Goal: Task Accomplishment & Management: Manage account settings

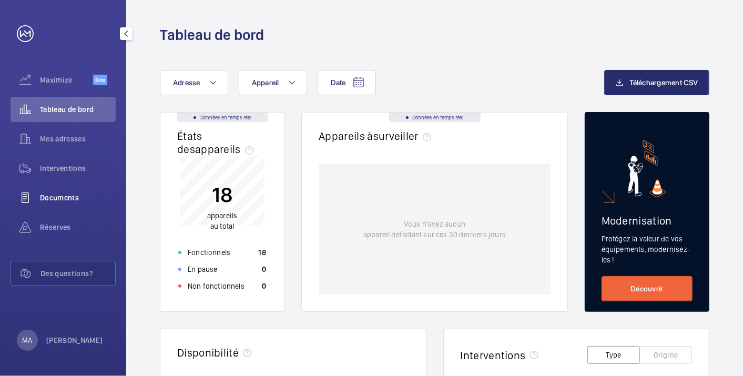
drag, startPoint x: 59, startPoint y: 193, endPoint x: 72, endPoint y: 195, distance: 12.3
click at [59, 193] on span "Documents" at bounding box center [78, 198] width 76 height 11
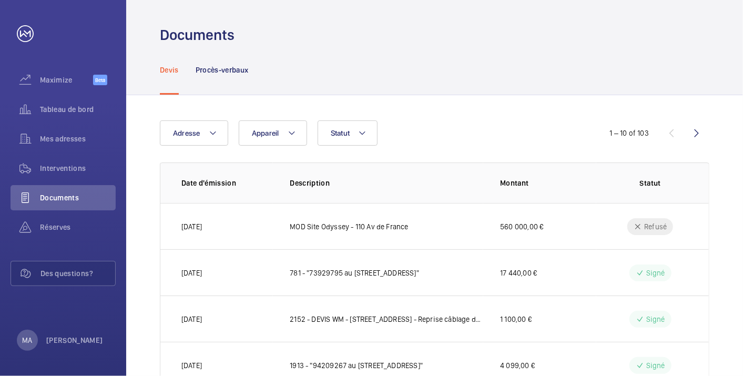
click at [180, 66] on nav "Devis Procès-verbaux" at bounding box center [204, 70] width 89 height 50
click at [168, 69] on p "Devis" at bounding box center [169, 70] width 19 height 11
click at [185, 132] on span "Adresse" at bounding box center [186, 133] width 27 height 8
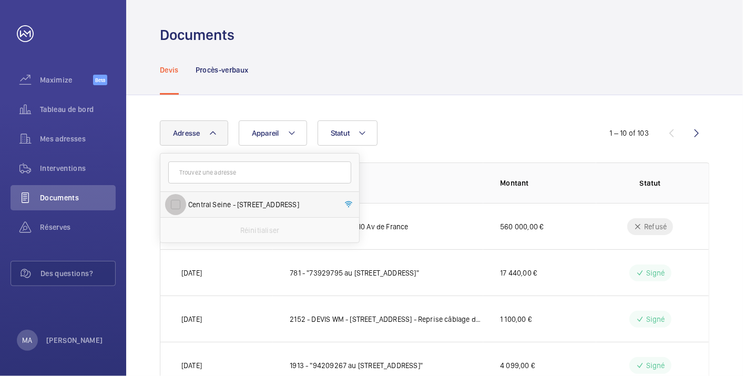
click at [175, 201] on input "Central Seine - 42 Quai de la Rapée, 75012 PARIS, PARIS 75012" at bounding box center [175, 204] width 21 height 21
checkbox input "true"
click at [413, 61] on div "Devis Procès-verbaux" at bounding box center [435, 70] width 550 height 50
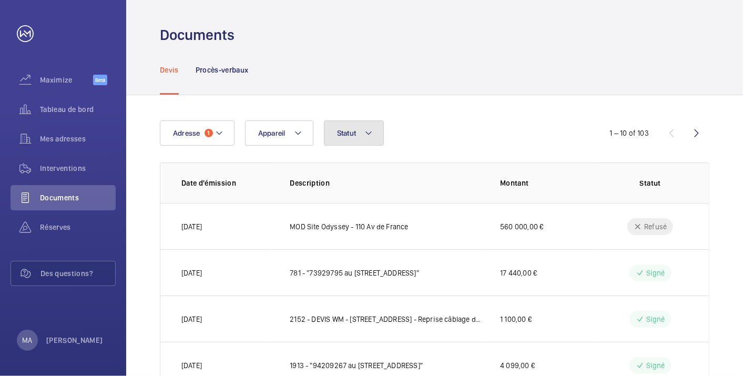
click at [347, 135] on span "Statut" at bounding box center [346, 133] width 19 height 8
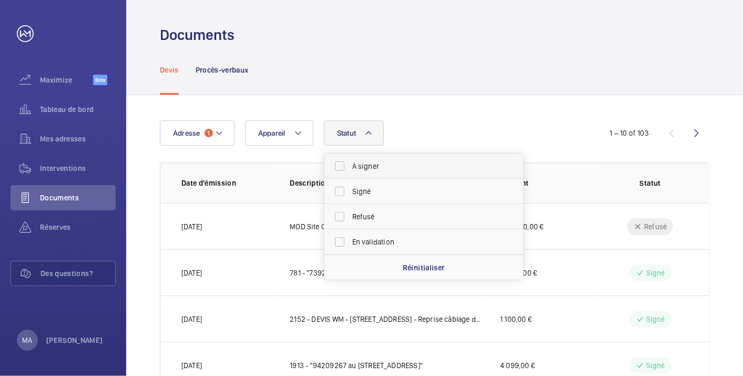
click at [354, 164] on span "À signer" at bounding box center [424, 166] width 145 height 11
click at [350, 164] on input "À signer" at bounding box center [339, 166] width 21 height 21
checkbox input "true"
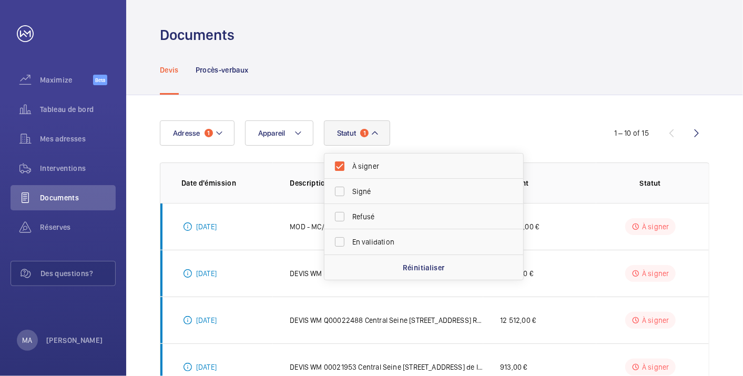
click at [460, 126] on div "Adresse 1 Appareil Statut 1 À signer Signé Refusé En validation Réinitialiser" at bounding box center [372, 132] width 424 height 25
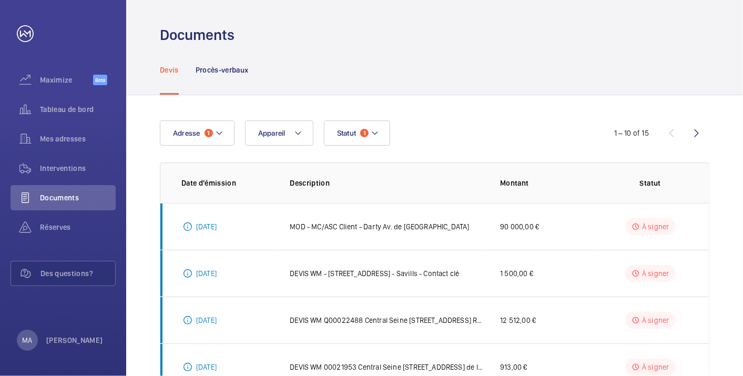
scroll to position [156, 0]
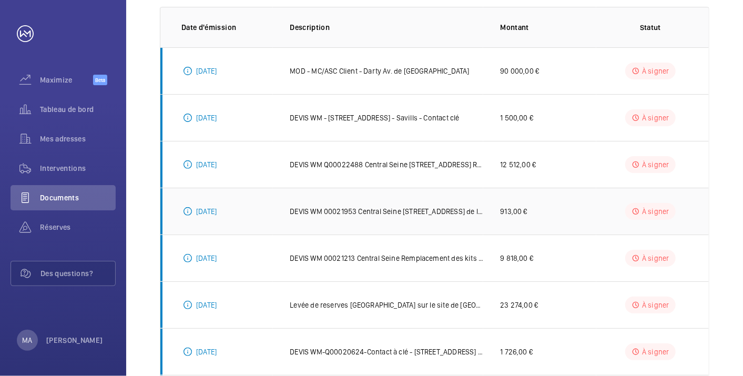
click at [412, 210] on p "DEVIS WM 00021953 Central Seine 42 quai de la Rapée -Remplacement de l écran HS" at bounding box center [387, 211] width 194 height 11
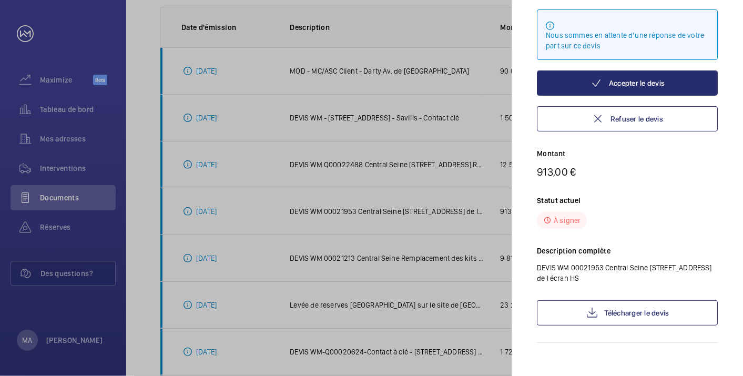
scroll to position [89, 0]
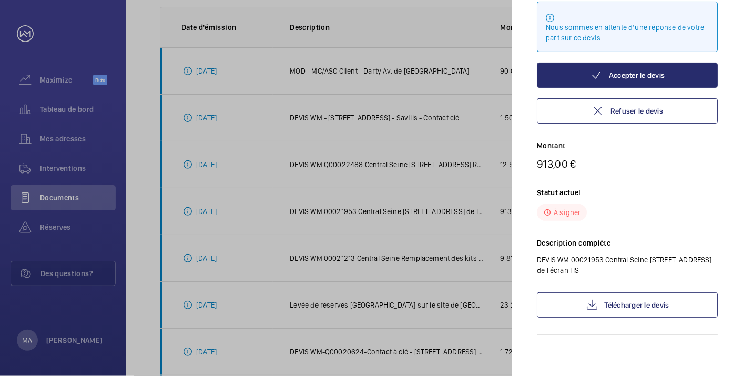
click at [378, 169] on div at bounding box center [371, 188] width 743 height 376
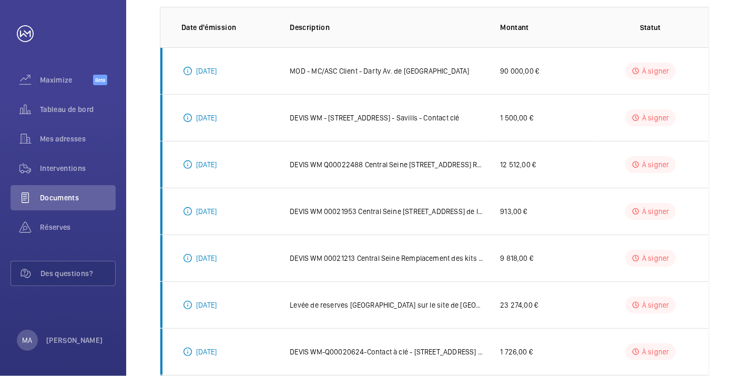
scroll to position [0, 0]
click at [379, 165] on p "DEVIS WM Q00022488 Central Seine 42 quai de la rapée Remplacement complet des p…" at bounding box center [387, 164] width 194 height 11
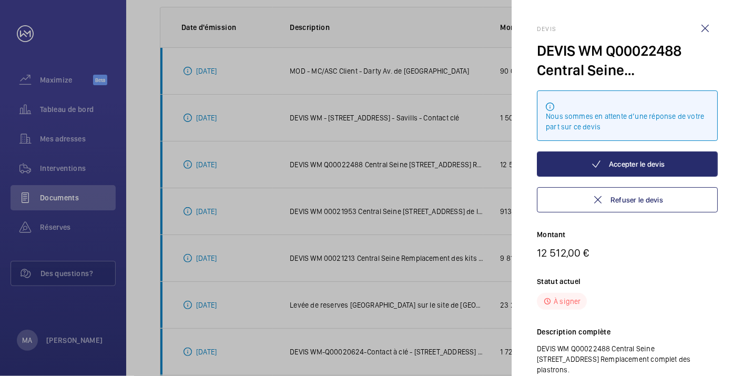
click at [404, 124] on div at bounding box center [371, 188] width 743 height 376
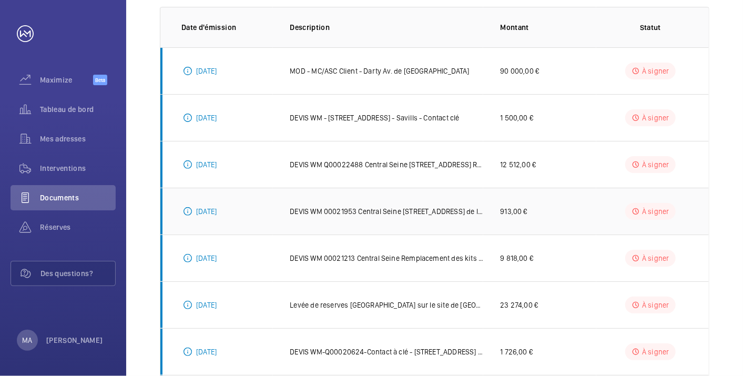
click at [377, 213] on p "DEVIS WM 00021953 Central Seine 42 quai de la Rapée -Remplacement de l écran HS" at bounding box center [387, 211] width 194 height 11
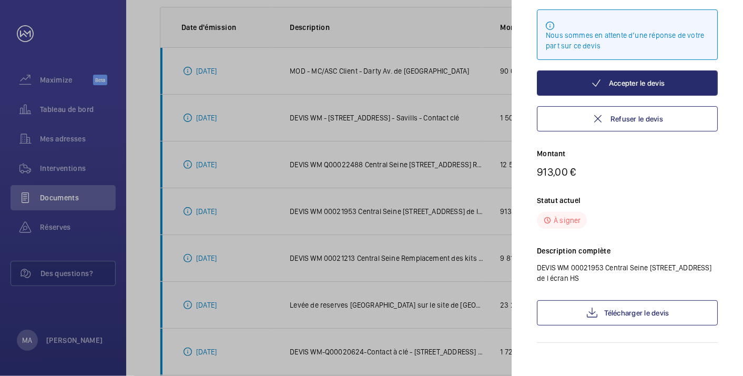
scroll to position [89, 0]
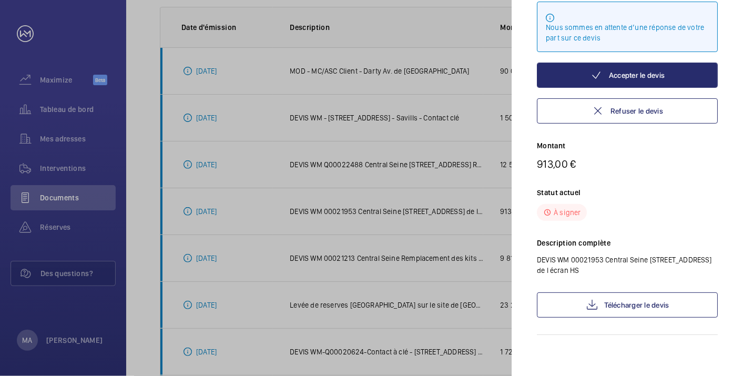
click at [345, 209] on div at bounding box center [371, 188] width 743 height 376
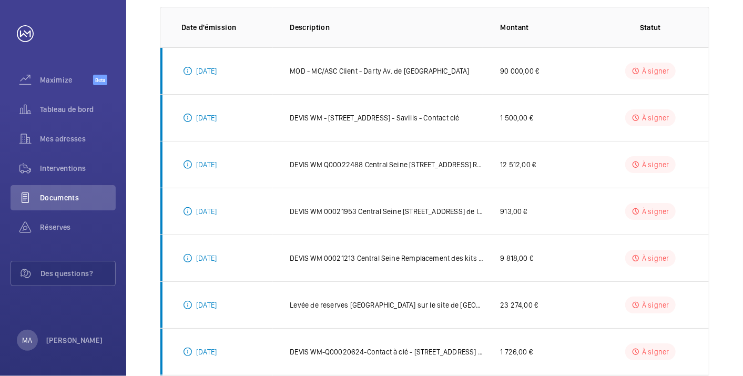
click at [345, 209] on p "DEVIS WM 00021953 Central Seine 42 quai de la Rapée -Remplacement de l écran HS" at bounding box center [387, 211] width 194 height 11
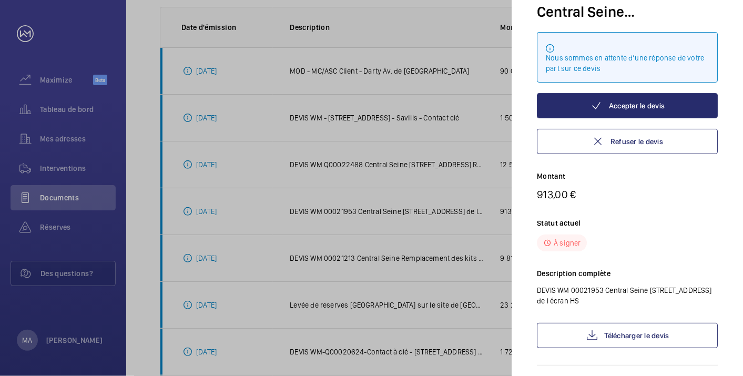
scroll to position [89, 0]
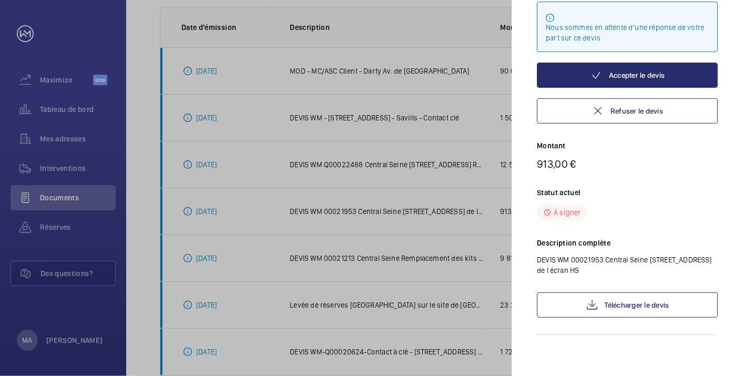
click at [416, 209] on div at bounding box center [371, 188] width 743 height 376
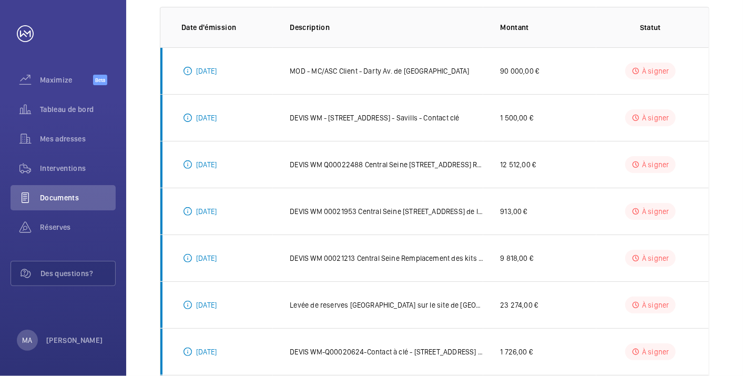
click at [416, 209] on p "DEVIS WM 00021953 Central Seine 42 quai de la Rapée -Remplacement de l écran HS" at bounding box center [387, 211] width 194 height 11
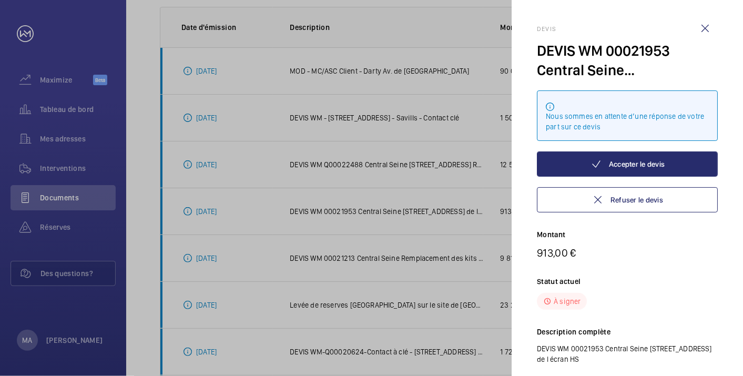
click at [427, 255] on div at bounding box center [371, 188] width 743 height 376
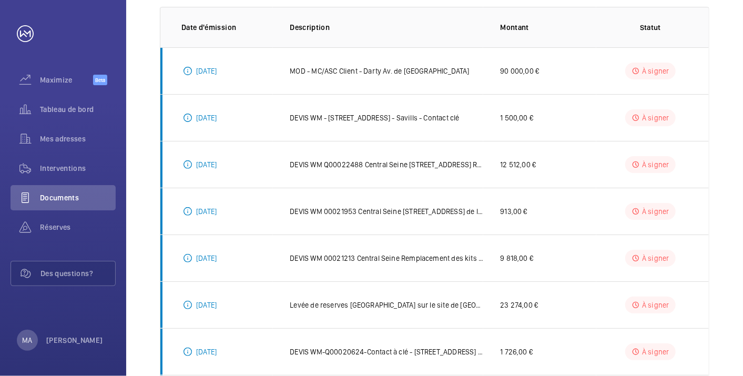
click at [427, 255] on mat-sidenav-container "Maximize Beta Tableau de bord Mes adresses Interventions Documents Réserves Des…" at bounding box center [371, 188] width 743 height 376
click at [427, 255] on p "DEVIS WM 00021213 Central Seine Remplacement des kits GSM 2G par des kits GSM 4G" at bounding box center [387, 258] width 194 height 11
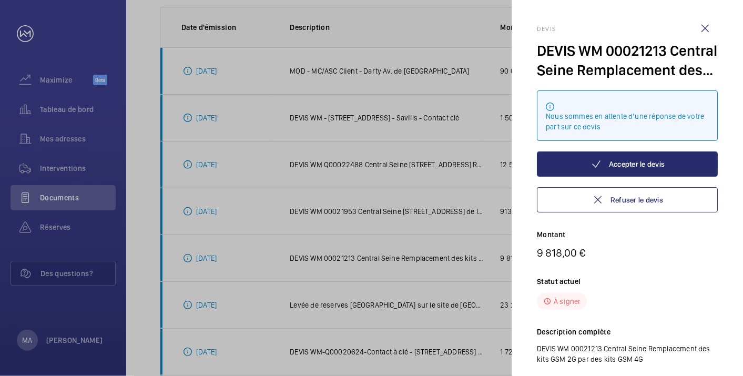
click at [449, 259] on div at bounding box center [371, 188] width 743 height 376
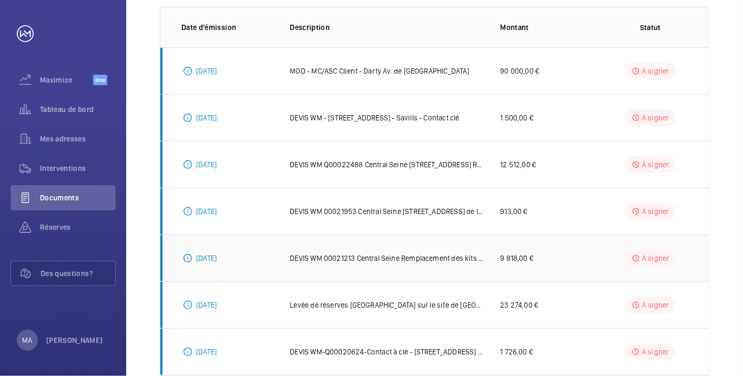
click at [448, 259] on p "DEVIS WM 00021213 Central Seine Remplacement des kits GSM 2G par des kits GSM 4G" at bounding box center [387, 258] width 194 height 11
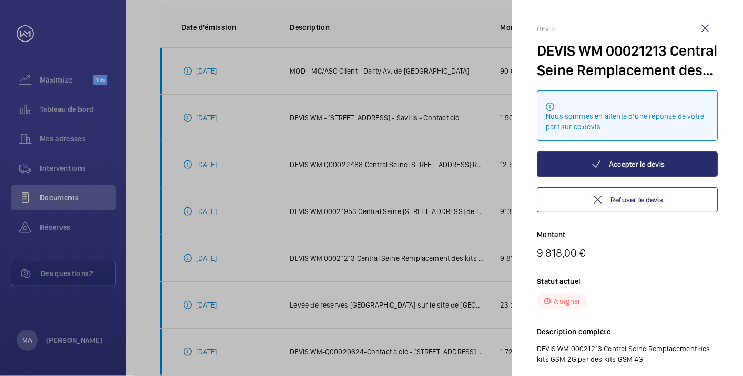
scroll to position [89, 0]
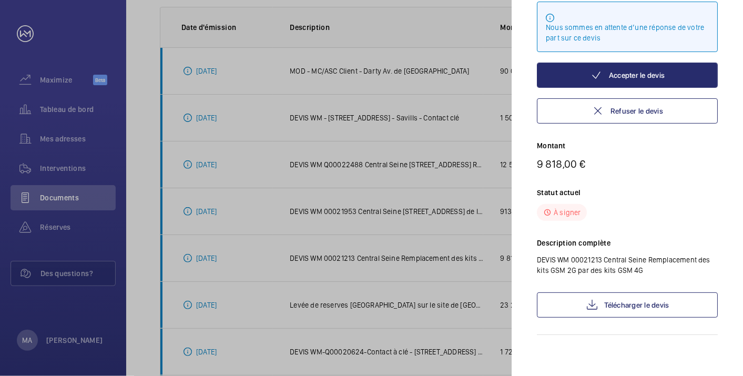
click at [445, 254] on div at bounding box center [371, 188] width 743 height 376
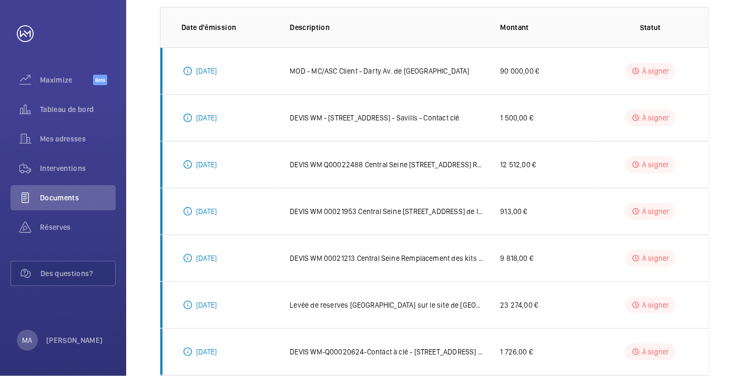
scroll to position [0, 0]
click at [438, 305] on p "Levée de reserves Namixis sur le site de Central Seine" at bounding box center [387, 305] width 194 height 11
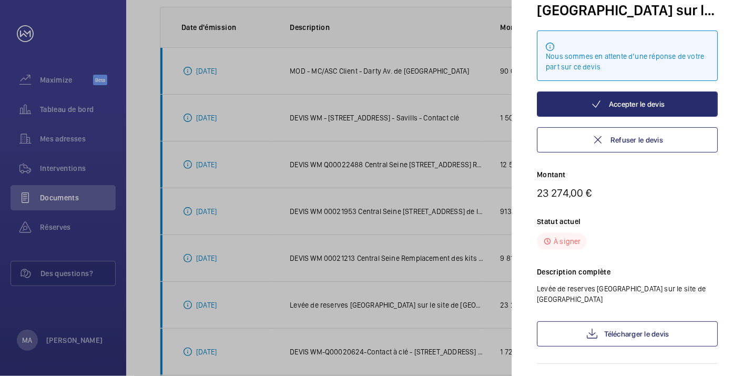
scroll to position [78, 0]
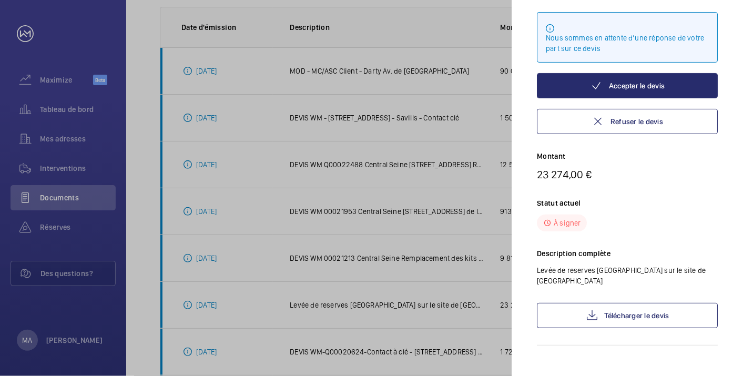
click at [436, 356] on div at bounding box center [371, 188] width 743 height 376
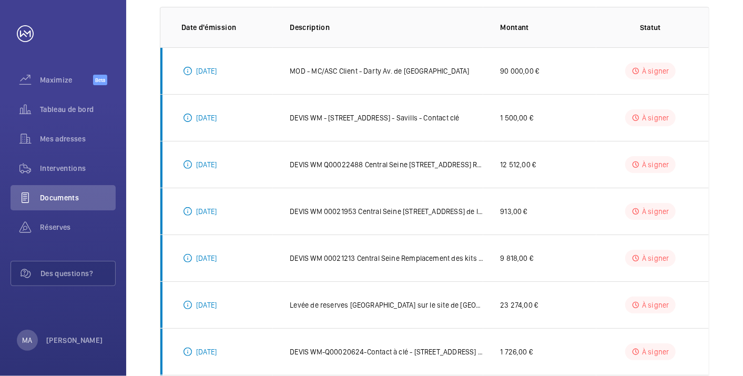
scroll to position [0, 0]
click at [442, 348] on p "DEVIS WM-Q00020624-Contact à clé - 42 Quai de la Rapée, 75012 PARIS - Savills -…" at bounding box center [387, 352] width 194 height 11
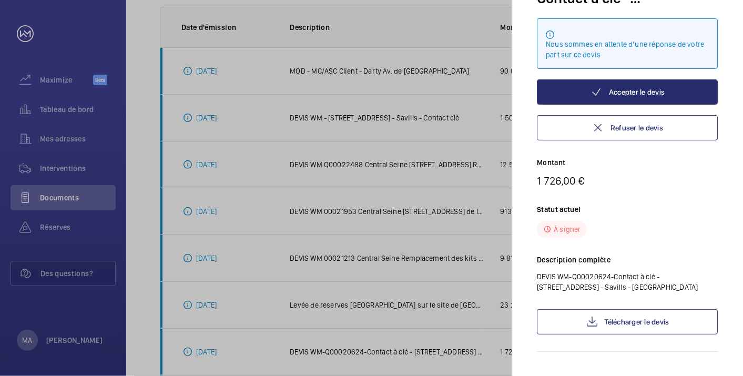
scroll to position [89, 0]
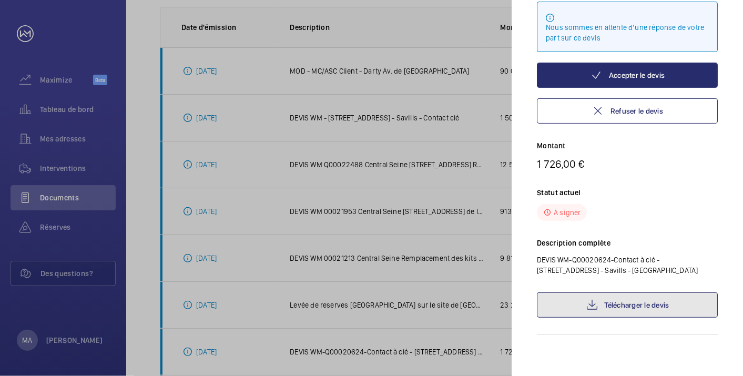
click at [642, 304] on link "Télécharger le devis" at bounding box center [627, 305] width 181 height 25
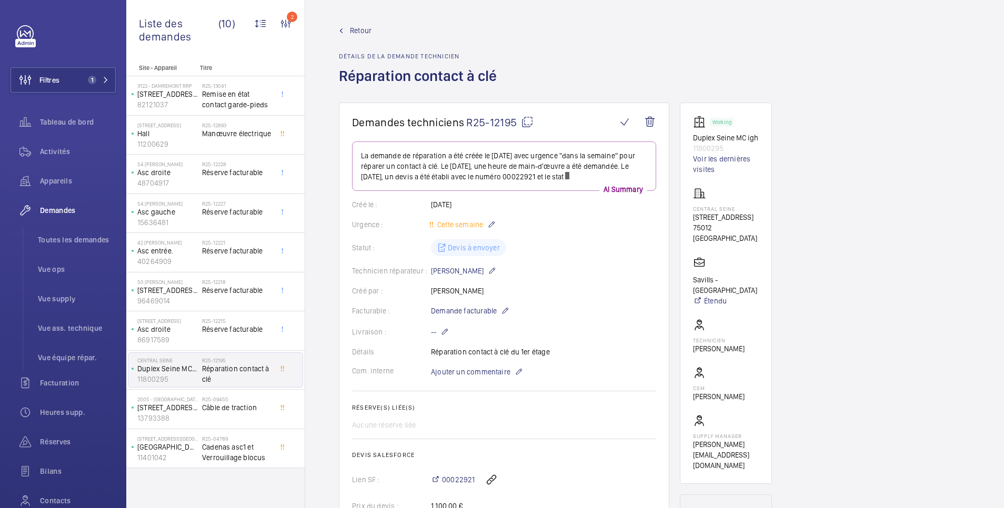
scroll to position [210, 0]
click at [357, 32] on span "Retour" at bounding box center [361, 30] width 22 height 11
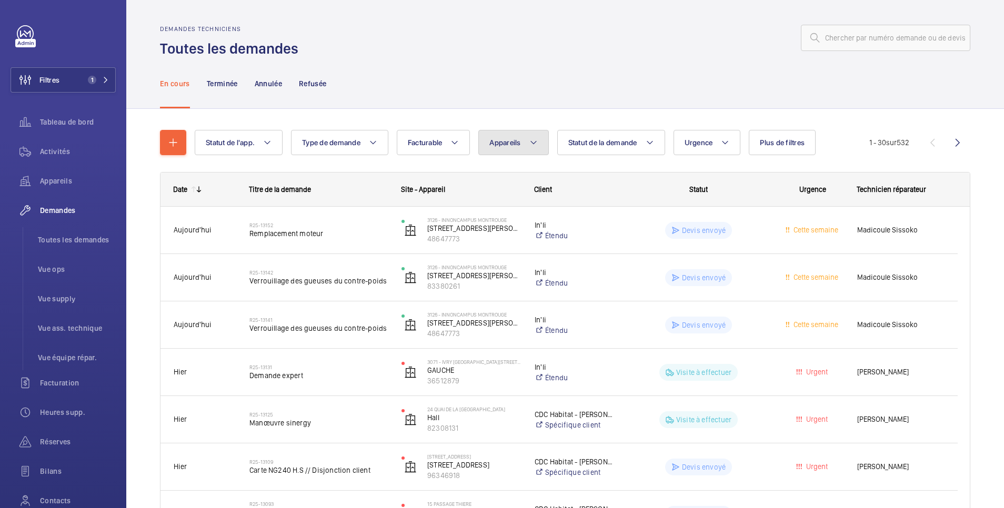
click at [510, 143] on span "Appareils" at bounding box center [504, 142] width 31 height 8
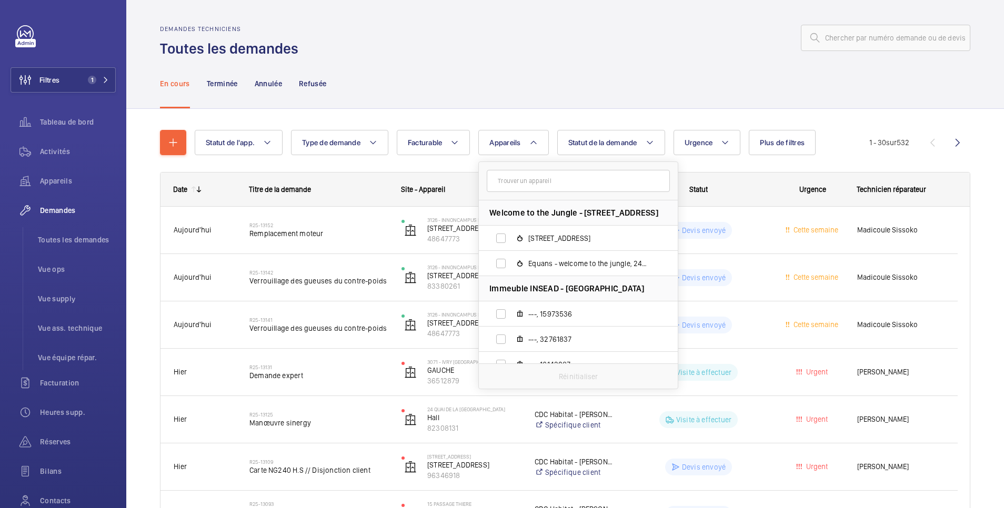
click at [518, 78] on div "En cours Terminée Annulée Refusée" at bounding box center [565, 83] width 810 height 50
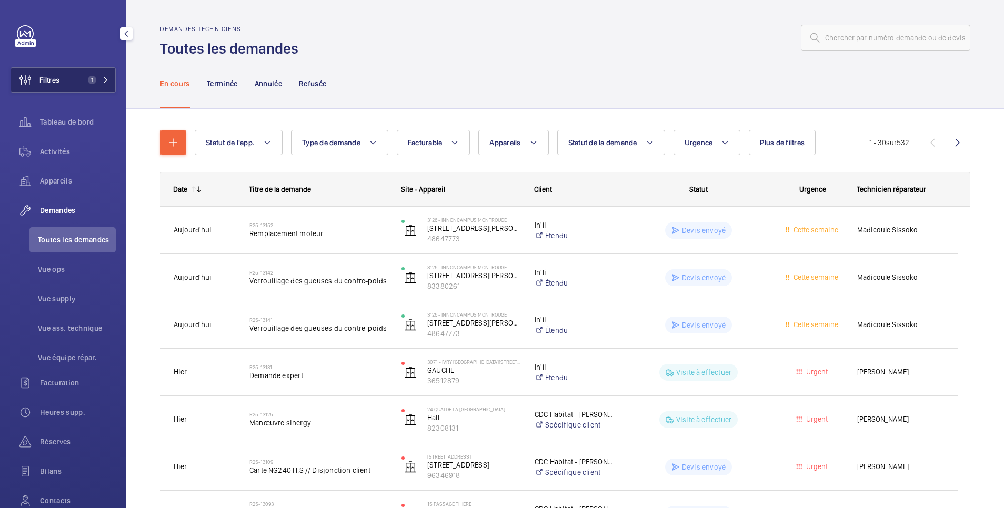
click at [66, 84] on button "Filtres 1" at bounding box center [63, 79] width 105 height 25
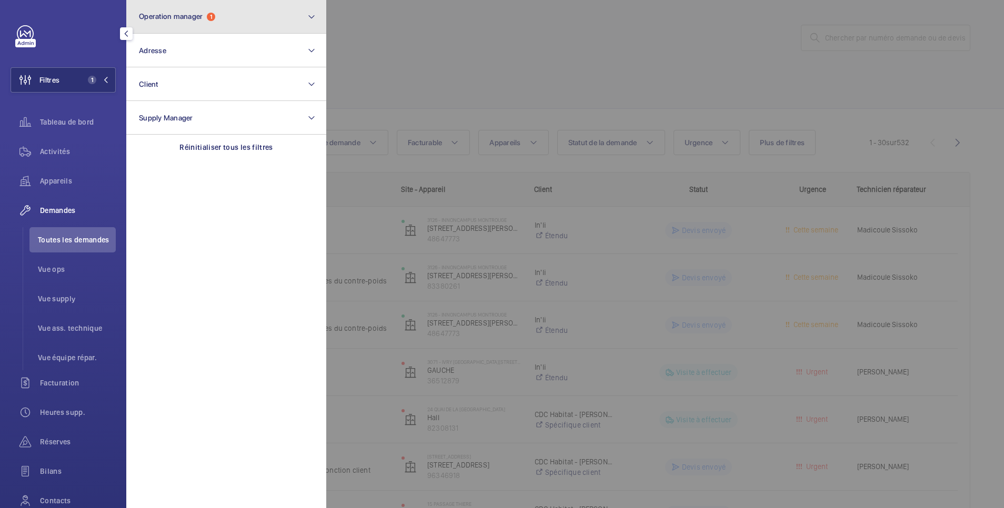
click at [166, 11] on button "Operation manager 1" at bounding box center [226, 17] width 200 height 34
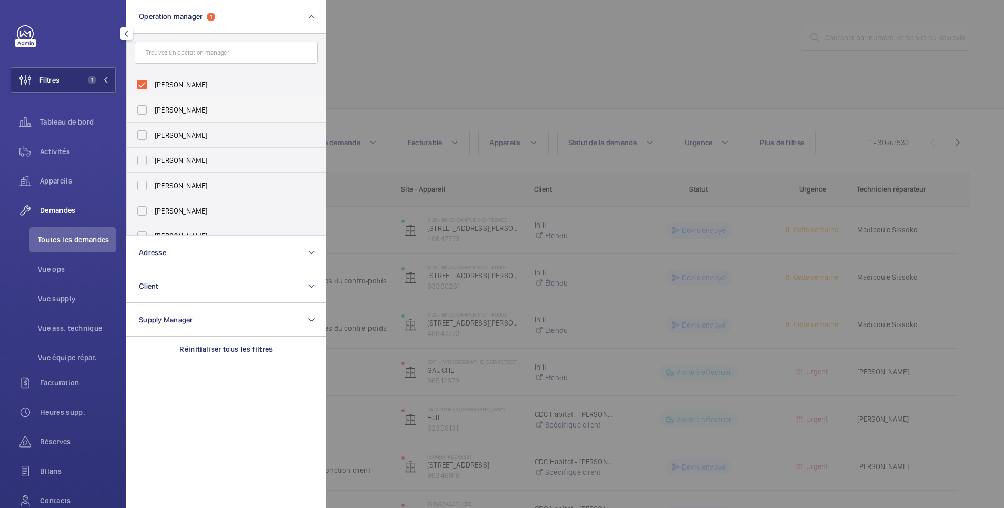
click at [167, 106] on span "[PERSON_NAME]" at bounding box center [227, 110] width 145 height 11
click at [153, 106] on input "[PERSON_NAME]" at bounding box center [142, 109] width 21 height 21
checkbox input "true"
click at [174, 83] on span "[PERSON_NAME]" at bounding box center [227, 84] width 145 height 11
click at [153, 83] on input "[PERSON_NAME]" at bounding box center [142, 84] width 21 height 21
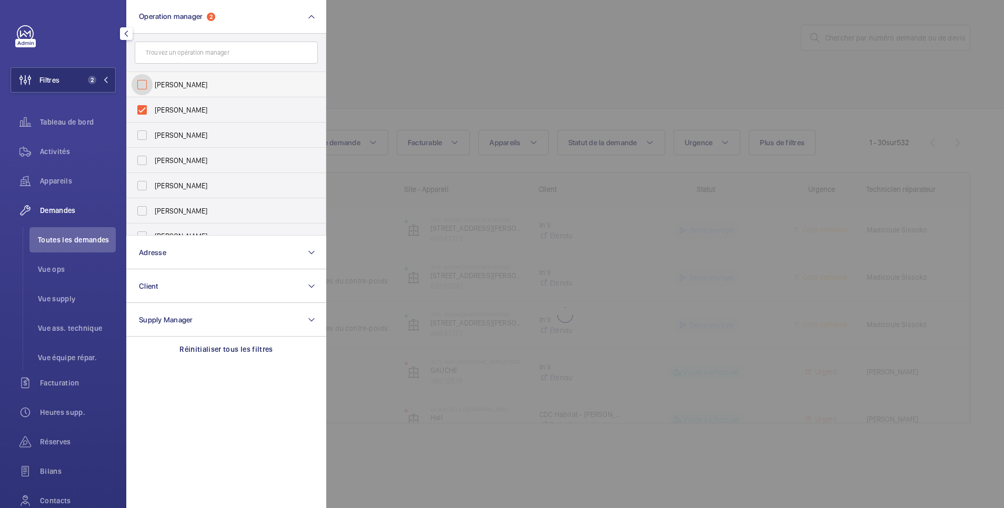
checkbox input "false"
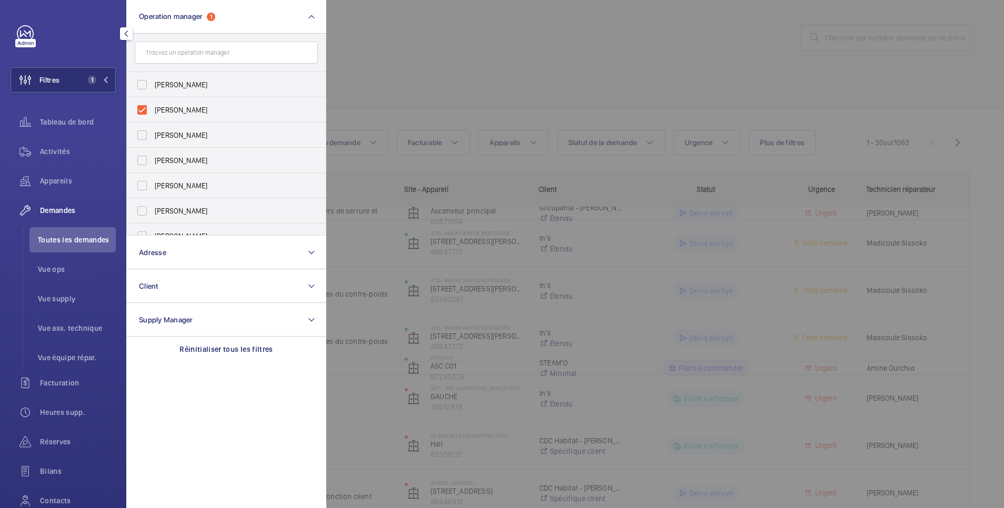
click at [392, 42] on div at bounding box center [828, 254] width 1004 height 508
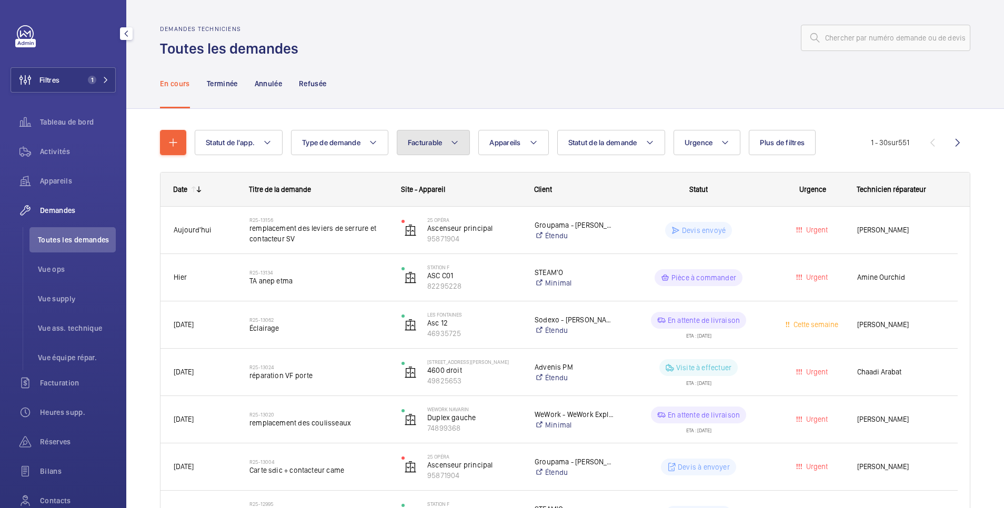
click at [440, 142] on span "Facturable" at bounding box center [425, 142] width 35 height 8
click at [439, 174] on mat-radio-button "Facturable" at bounding box center [496, 174] width 189 height 21
radio input "true"
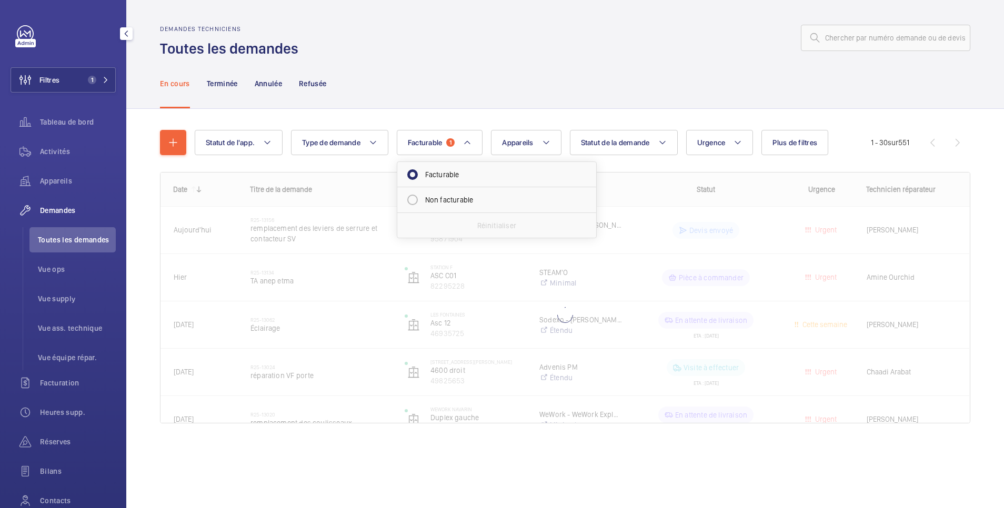
click at [590, 75] on div "En cours Terminée Annulée Refusée" at bounding box center [565, 83] width 810 height 50
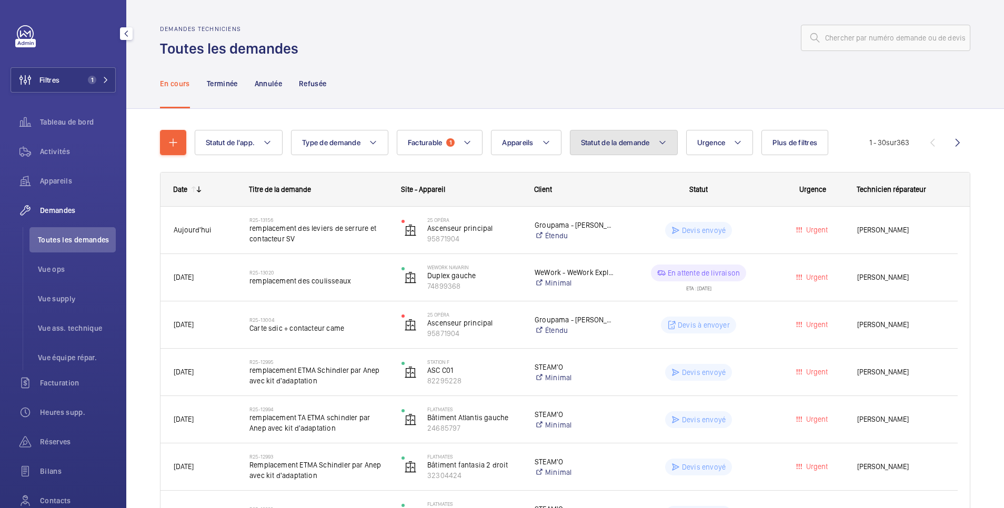
click at [659, 143] on button "Statut de la demande" at bounding box center [624, 142] width 108 height 25
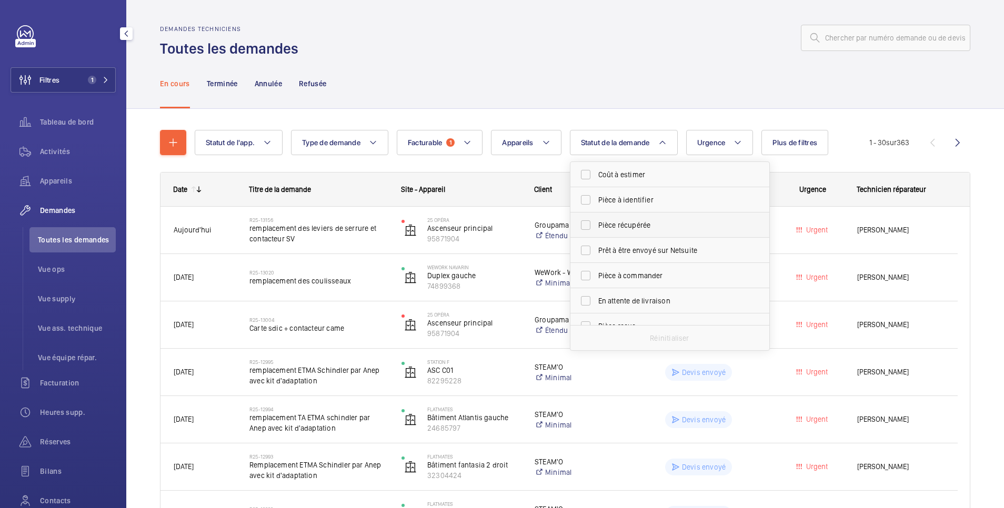
scroll to position [140, 0]
click at [631, 208] on span "Devis à envoyer" at bounding box center [670, 211] width 145 height 11
click at [596, 208] on input "Devis à envoyer" at bounding box center [585, 211] width 21 height 21
checkbox input "true"
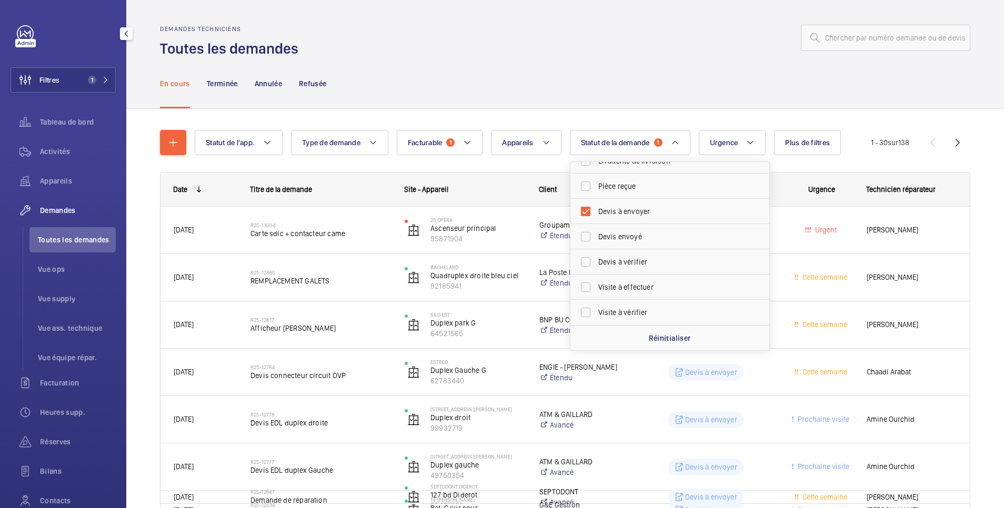
click at [531, 48] on div at bounding box center [638, 37] width 666 height 25
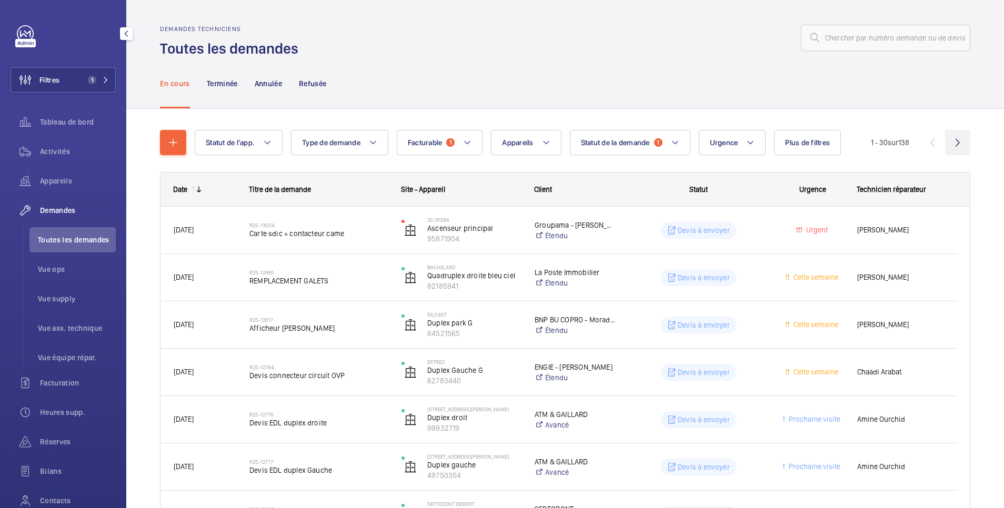
click at [945, 140] on wm-front-icon-button at bounding box center [957, 142] width 25 height 25
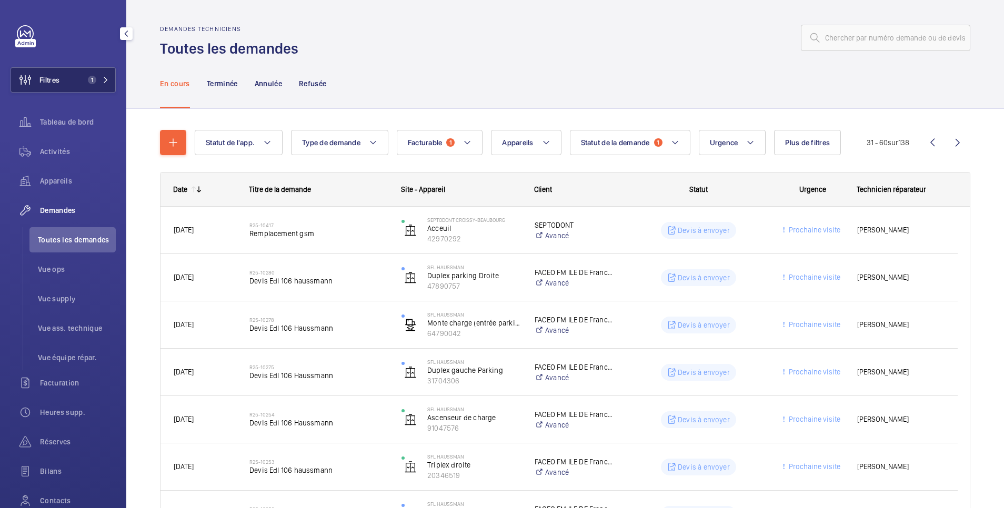
click at [64, 87] on button "Filtres 1" at bounding box center [63, 79] width 105 height 25
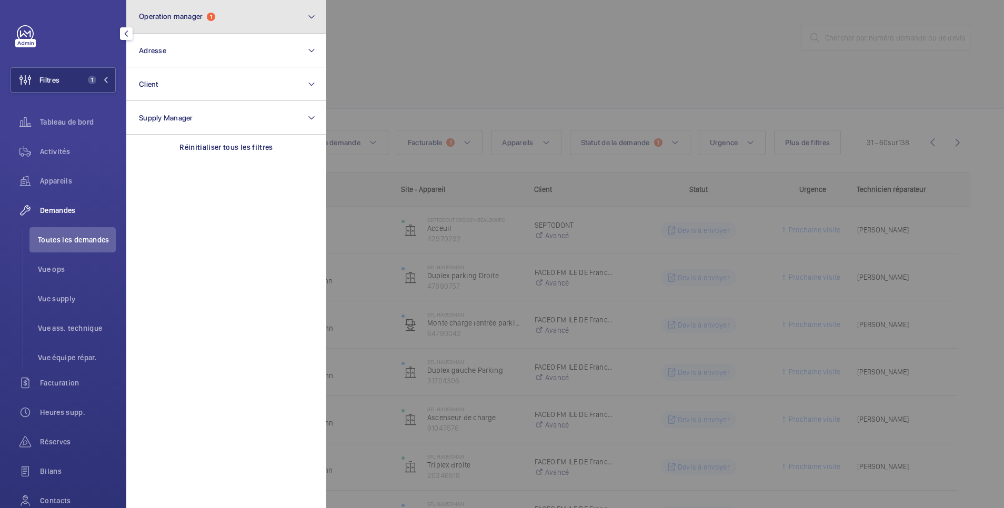
click at [185, 16] on span "Operation manager" at bounding box center [171, 16] width 64 height 8
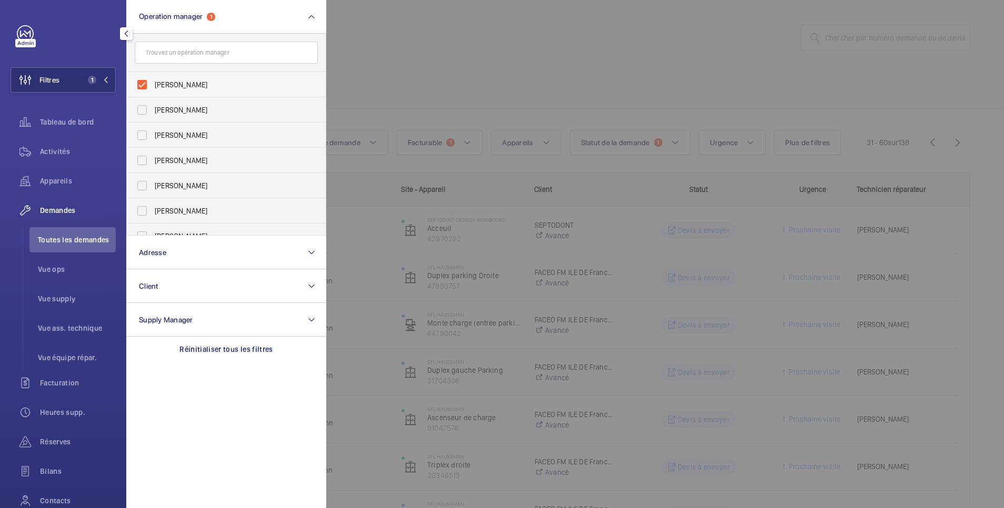
click at [176, 81] on span "[PERSON_NAME]" at bounding box center [227, 84] width 145 height 11
click at [153, 81] on input "[PERSON_NAME]" at bounding box center [142, 84] width 21 height 21
checkbox input "false"
click at [176, 134] on span "[PERSON_NAME]" at bounding box center [227, 135] width 145 height 11
click at [153, 134] on input "[PERSON_NAME]" at bounding box center [142, 135] width 21 height 21
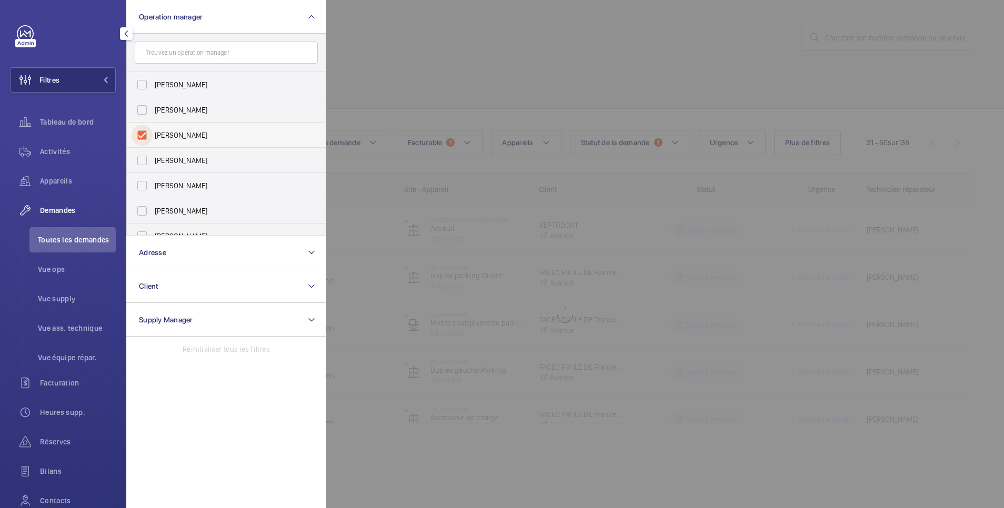
checkbox input "true"
click at [454, 36] on div at bounding box center [828, 254] width 1004 height 508
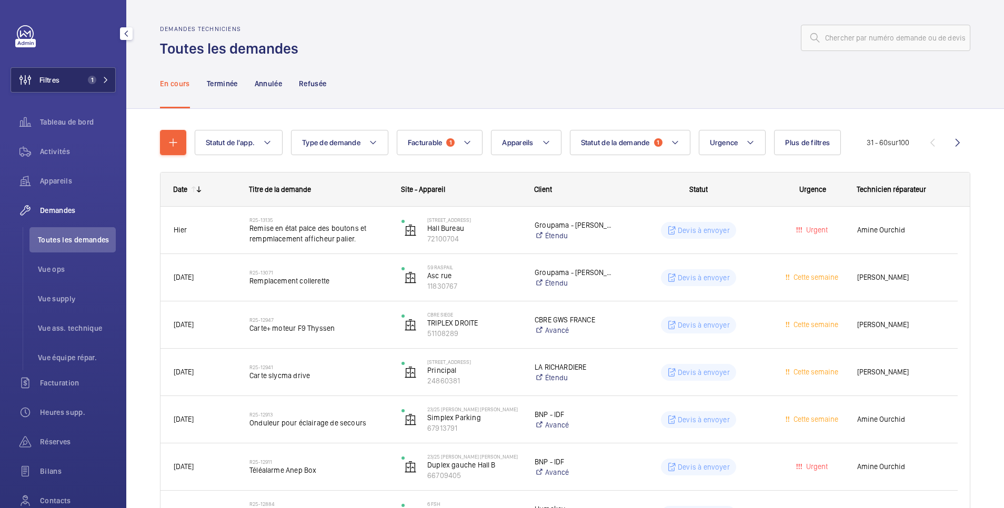
click at [75, 83] on button "Filtres 1" at bounding box center [63, 79] width 105 height 25
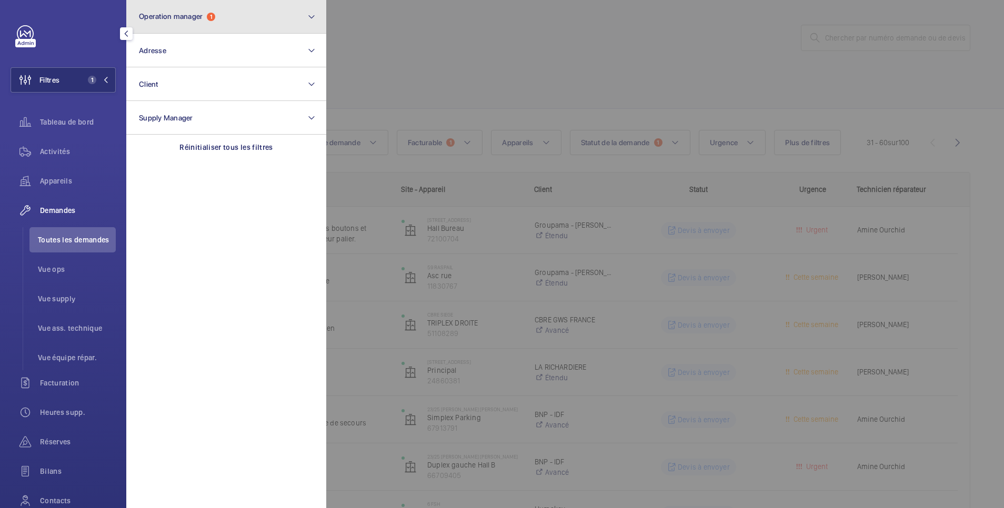
click at [177, 17] on span "Operation manager" at bounding box center [171, 16] width 64 height 8
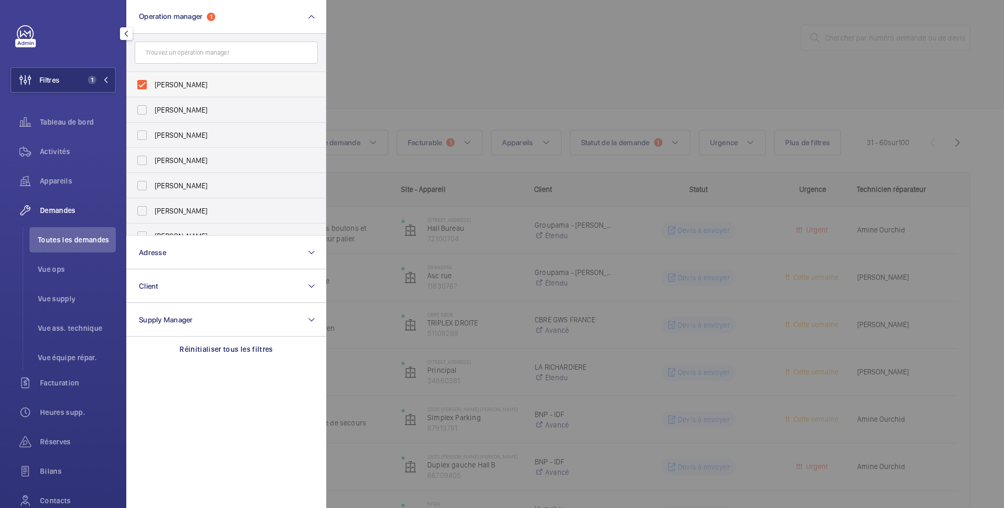
click at [171, 80] on span "[PERSON_NAME]" at bounding box center [227, 84] width 145 height 11
click at [153, 80] on input "[PERSON_NAME]" at bounding box center [142, 84] width 21 height 21
checkbox input "false"
click at [172, 160] on span "[PERSON_NAME]" at bounding box center [227, 160] width 145 height 11
click at [153, 160] on input "[PERSON_NAME]" at bounding box center [142, 160] width 21 height 21
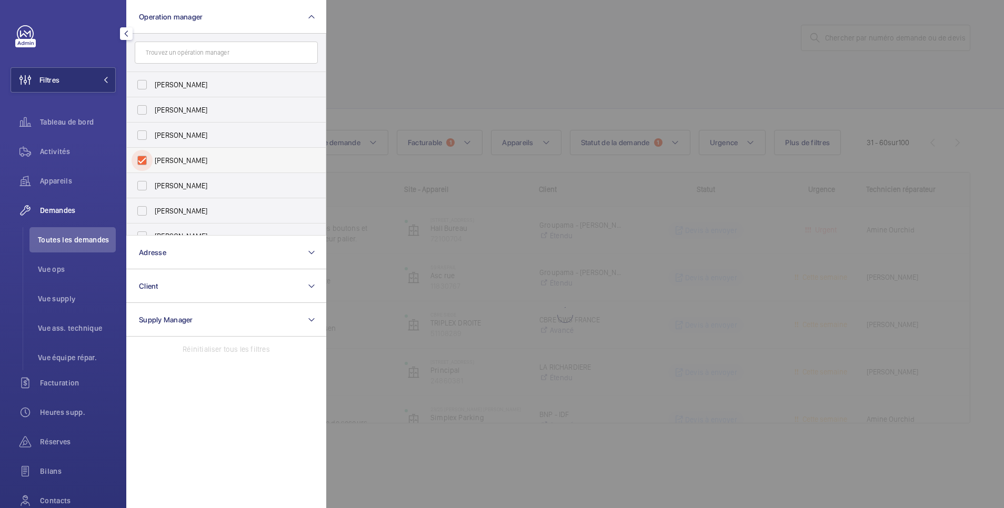
checkbox input "true"
click at [366, 46] on div at bounding box center [828, 254] width 1004 height 508
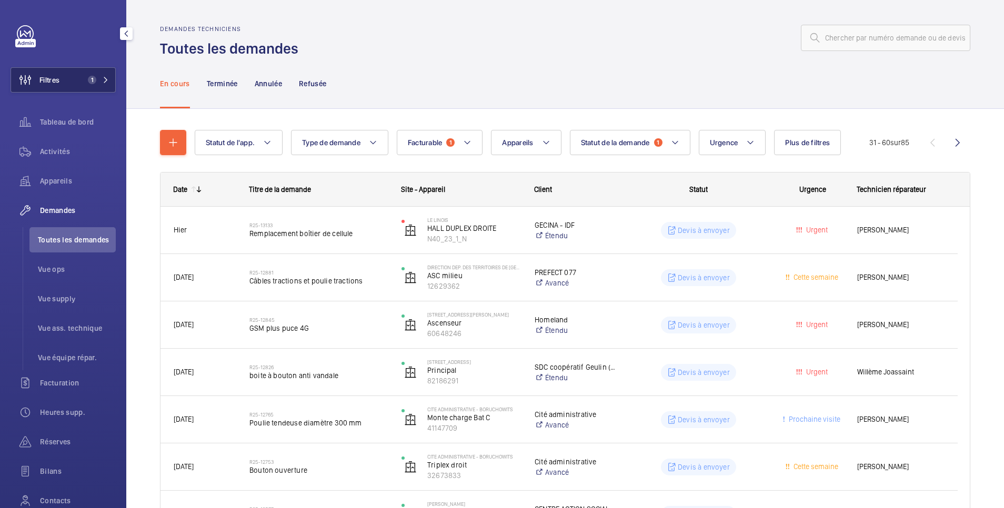
click at [73, 83] on button "Filtres 1" at bounding box center [63, 79] width 105 height 25
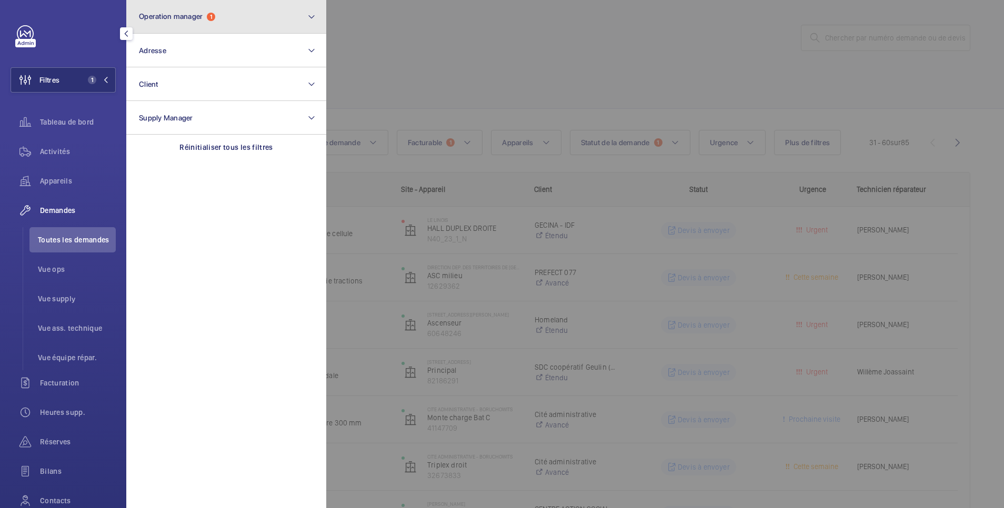
click at [186, 17] on span "Operation manager" at bounding box center [171, 16] width 64 height 8
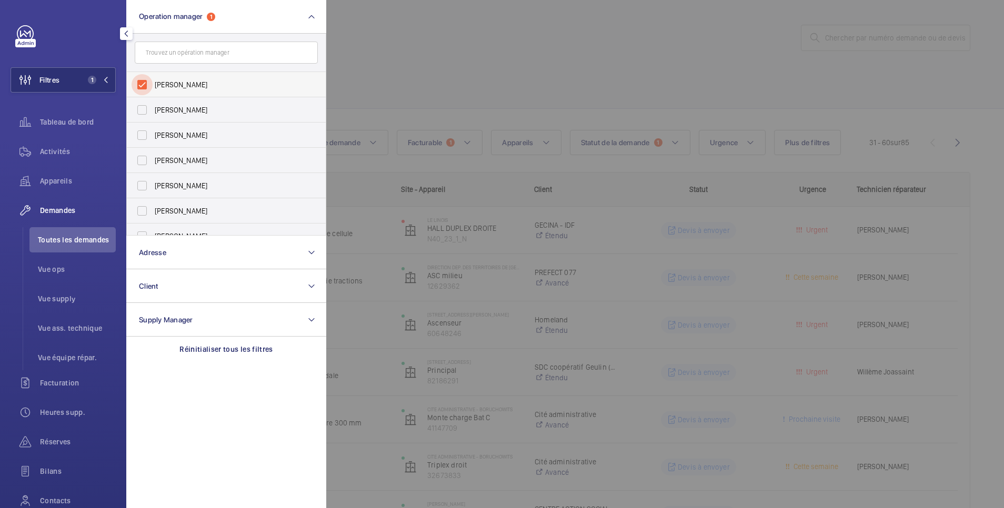
click at [143, 80] on input "[PERSON_NAME]" at bounding box center [142, 84] width 21 height 21
checkbox input "false"
click at [143, 106] on input "[PERSON_NAME]" at bounding box center [142, 109] width 21 height 21
checkbox input "true"
click at [424, 42] on div at bounding box center [828, 254] width 1004 height 508
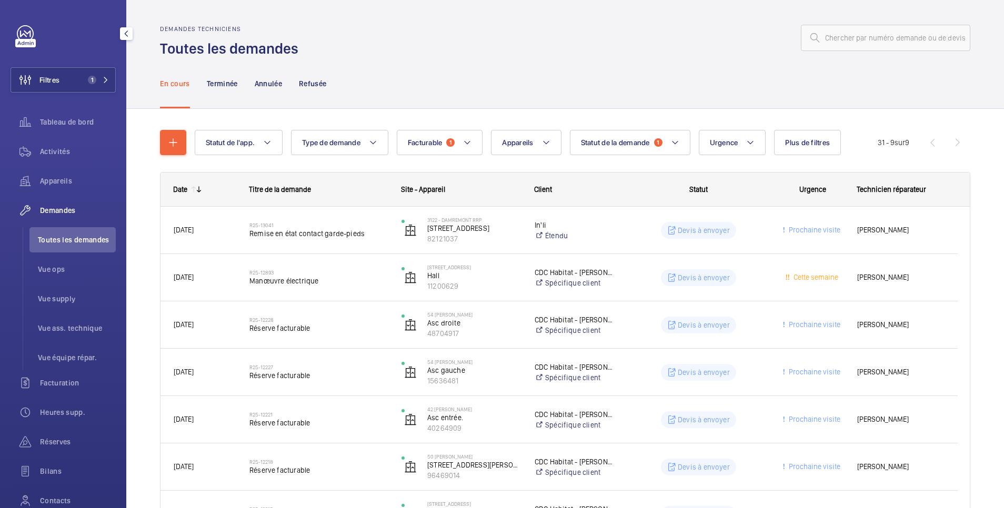
click at [535, 62] on div "En cours Terminée Annulée Refusée" at bounding box center [565, 83] width 810 height 50
click at [441, 74] on div "En cours Terminée Annulée Refusée" at bounding box center [565, 83] width 810 height 50
click at [602, 140] on span "Statut de la demande" at bounding box center [615, 142] width 69 height 8
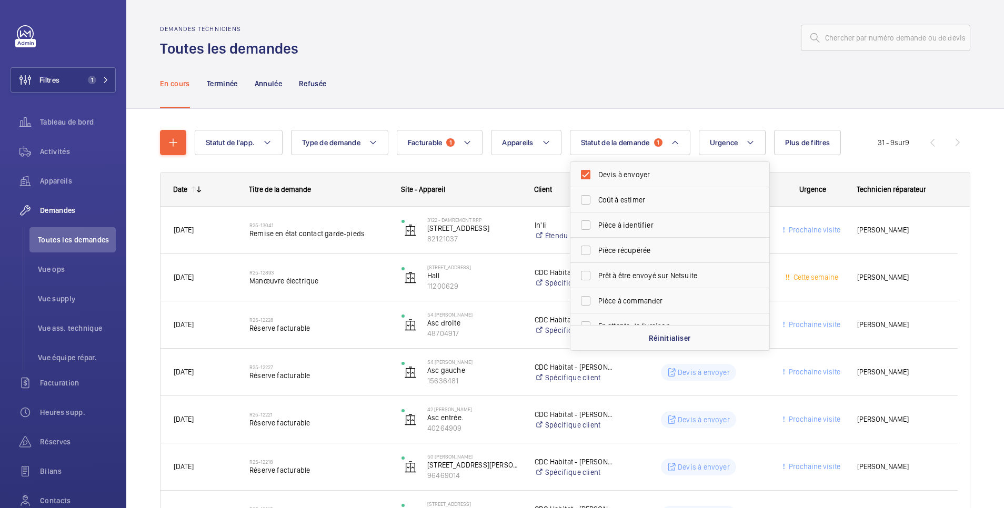
click at [536, 57] on div "Demandes techniciens Toutes les demandes" at bounding box center [565, 41] width 810 height 33
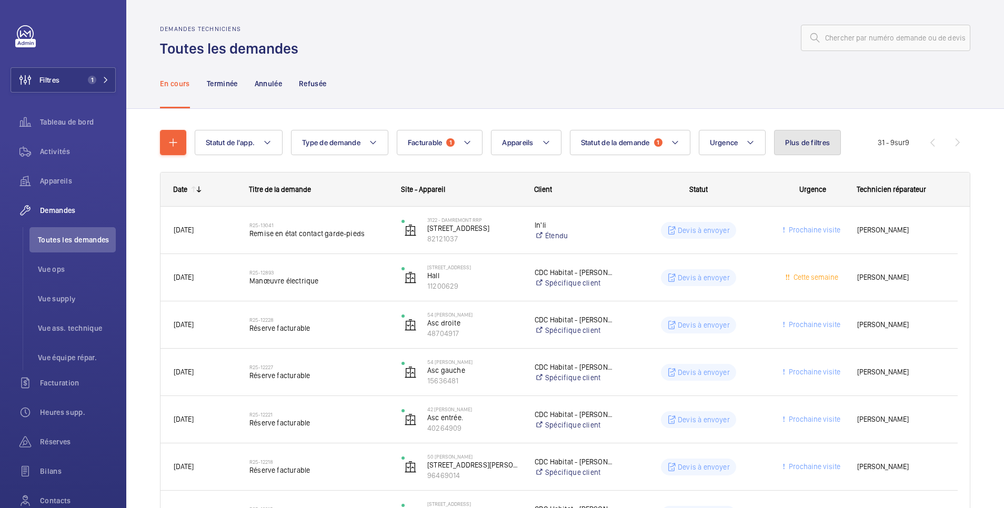
click at [821, 142] on span "Plus de filtres" at bounding box center [807, 142] width 45 height 8
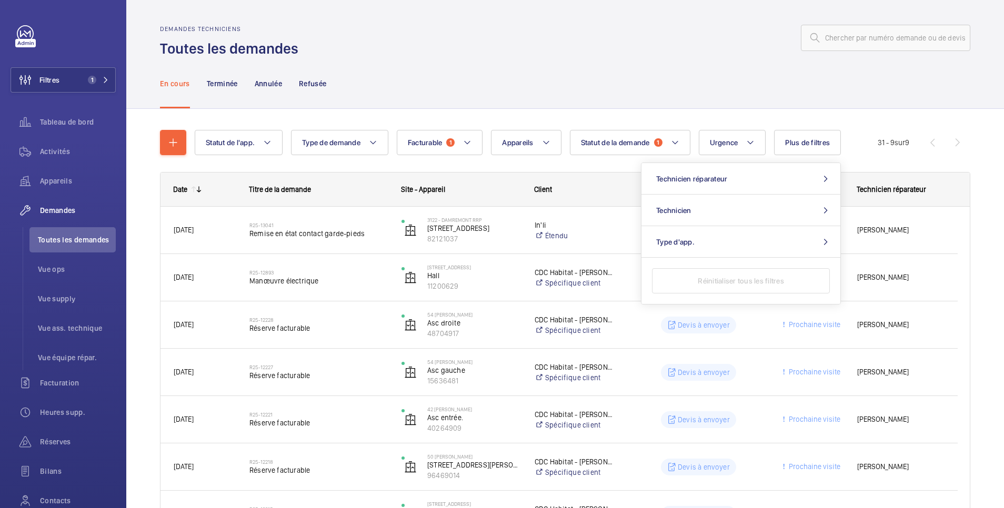
click at [700, 67] on div "En cours Terminée Annulée Refusée" at bounding box center [565, 83] width 810 height 50
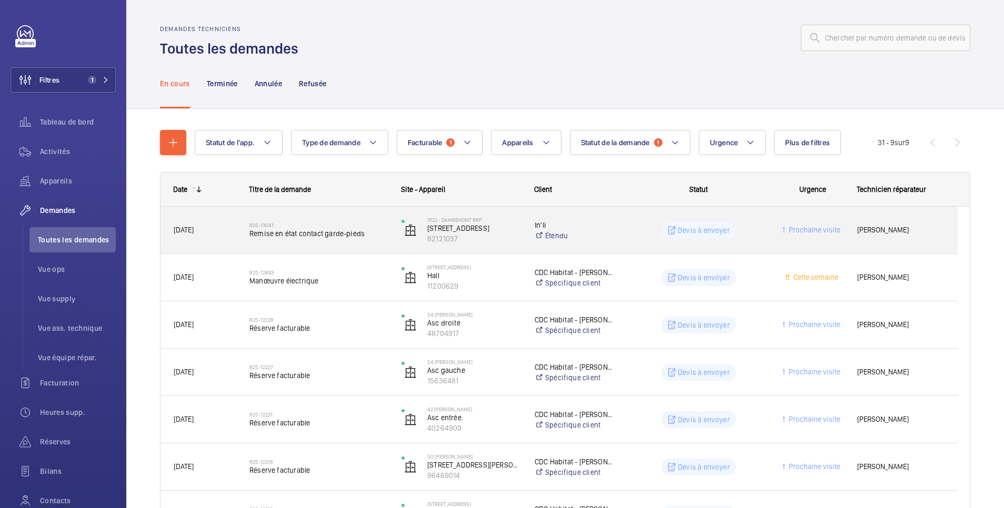
scroll to position [176, 0]
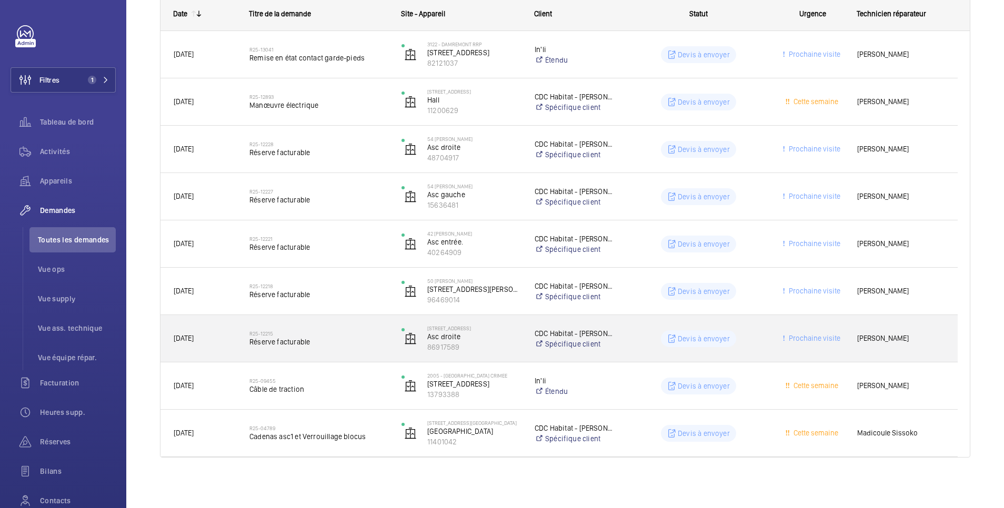
click at [640, 338] on wm-front-pills-cell "Devis à envoyer" at bounding box center [698, 338] width 138 height 17
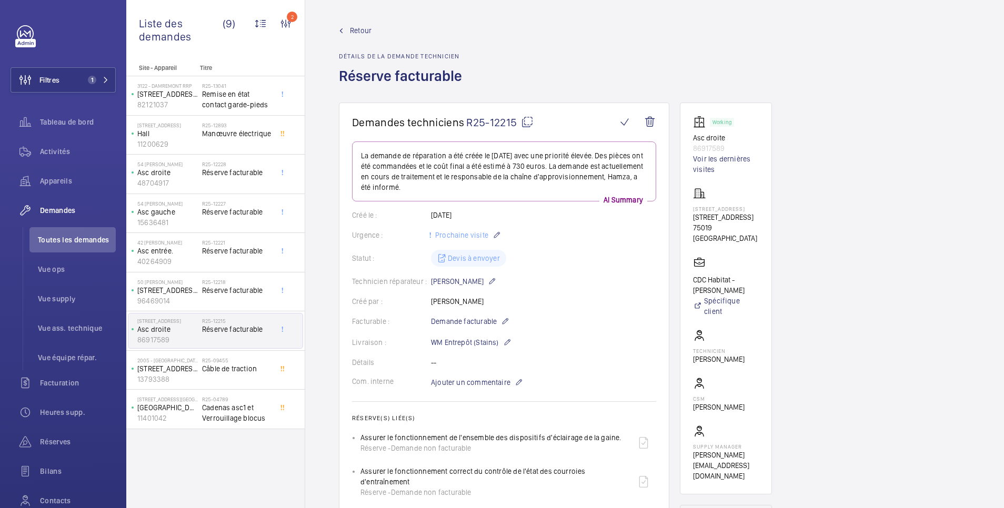
click at [365, 27] on span "Retour" at bounding box center [361, 30] width 22 height 11
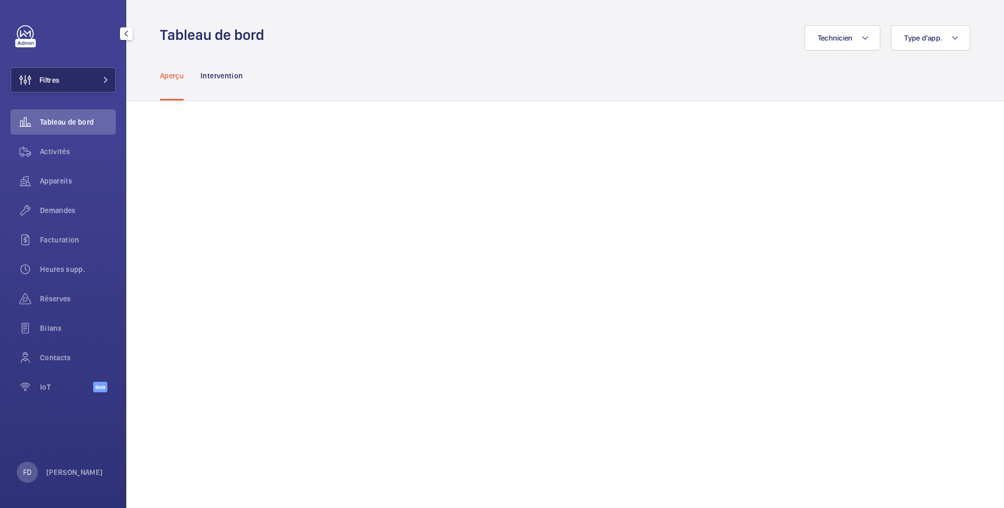
click at [83, 80] on button "Filtres" at bounding box center [63, 79] width 105 height 25
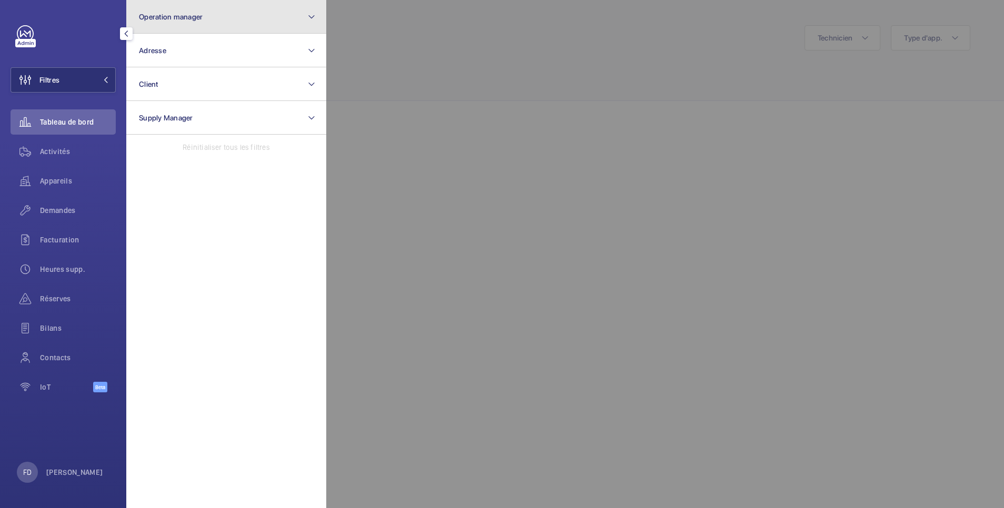
click at [179, 20] on span "Operation manager" at bounding box center [171, 17] width 64 height 8
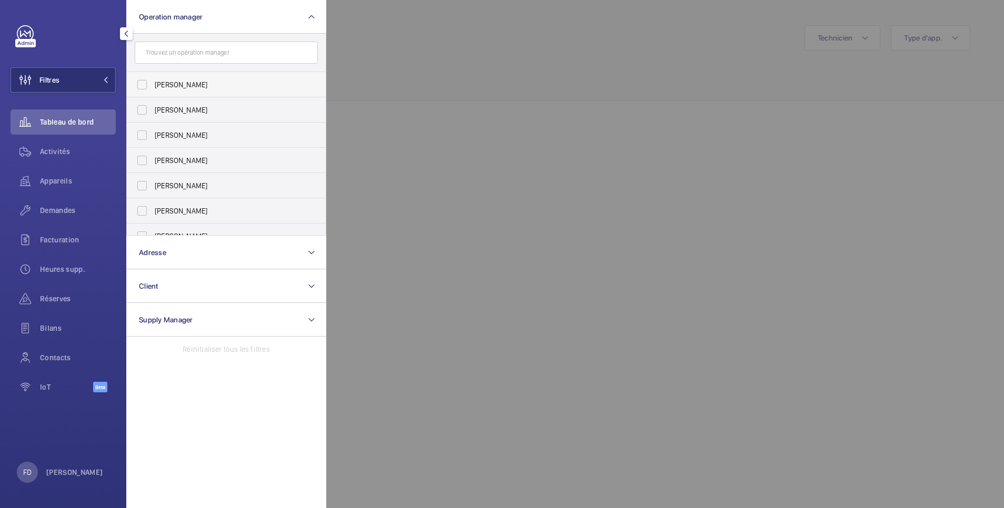
click at [173, 82] on span "[PERSON_NAME]" at bounding box center [227, 84] width 145 height 11
click at [153, 82] on input "[PERSON_NAME]" at bounding box center [142, 84] width 21 height 21
checkbox input "true"
click at [401, 54] on div at bounding box center [828, 254] width 1004 height 508
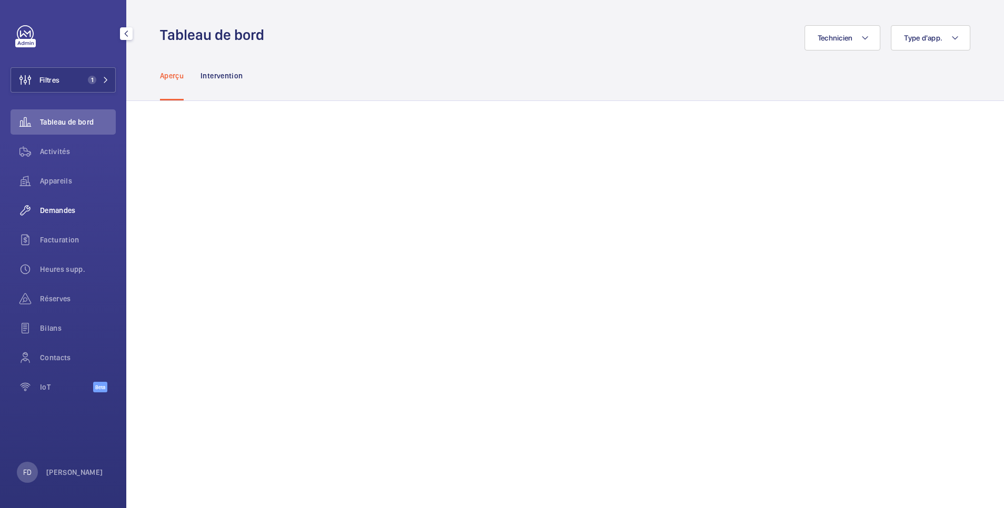
click at [64, 212] on span "Demandes" at bounding box center [78, 210] width 76 height 11
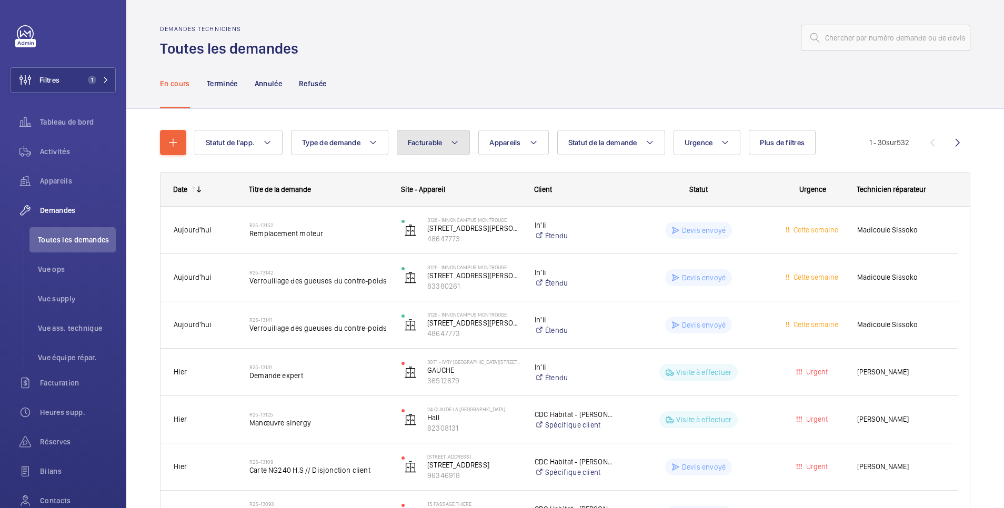
click at [435, 144] on span "Facturable" at bounding box center [425, 142] width 35 height 8
click at [437, 173] on mat-radio-button "Facturable" at bounding box center [496, 174] width 189 height 21
radio input "true"
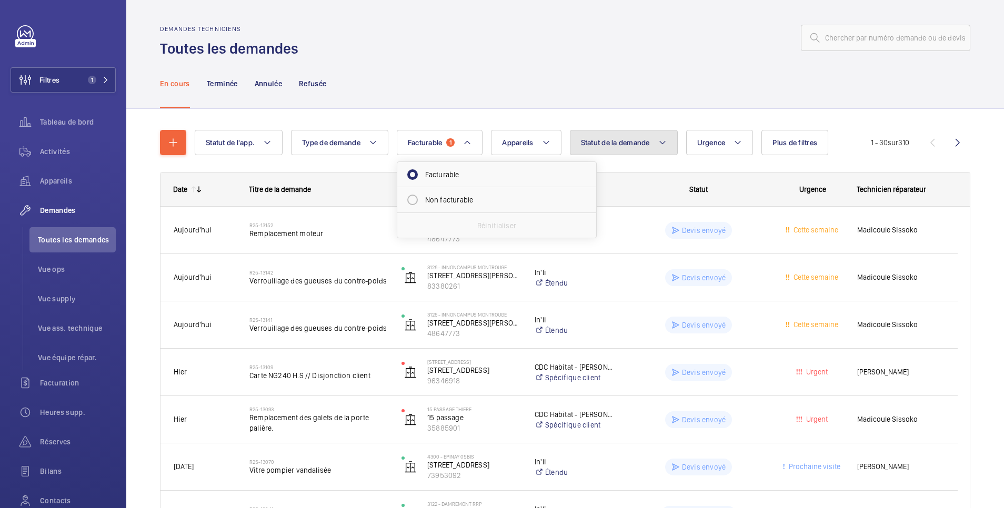
click at [632, 143] on span "Statut de la demande" at bounding box center [615, 142] width 69 height 8
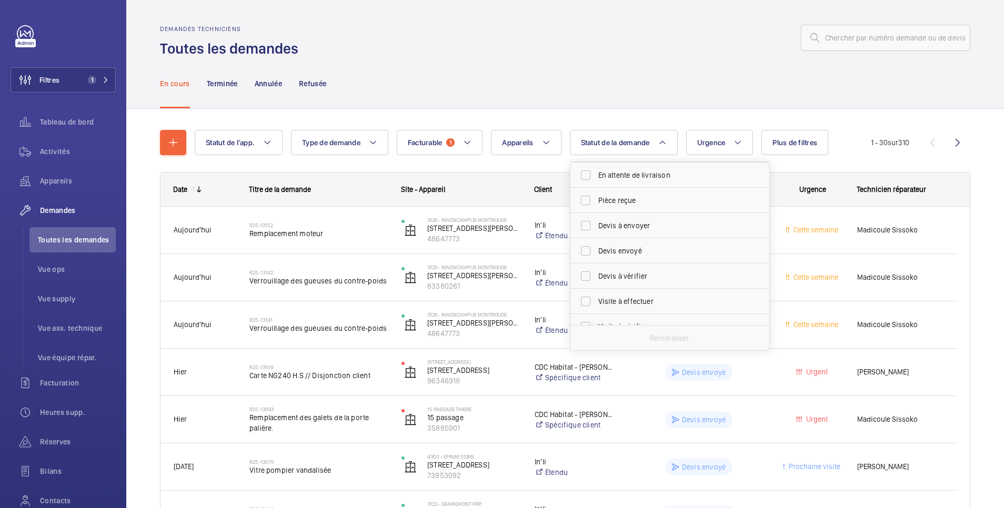
scroll to position [140, 0]
click at [622, 213] on span "Devis à envoyer" at bounding box center [670, 211] width 145 height 11
click at [596, 213] on input "Devis à envoyer" at bounding box center [585, 211] width 21 height 21
checkbox input "true"
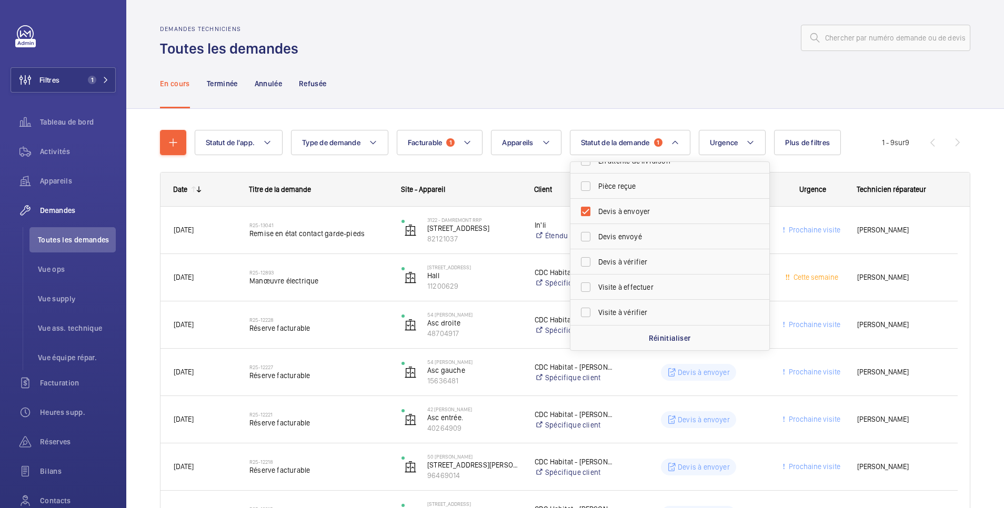
click at [528, 80] on div "En cours Terminée Annulée Refusée" at bounding box center [565, 83] width 810 height 50
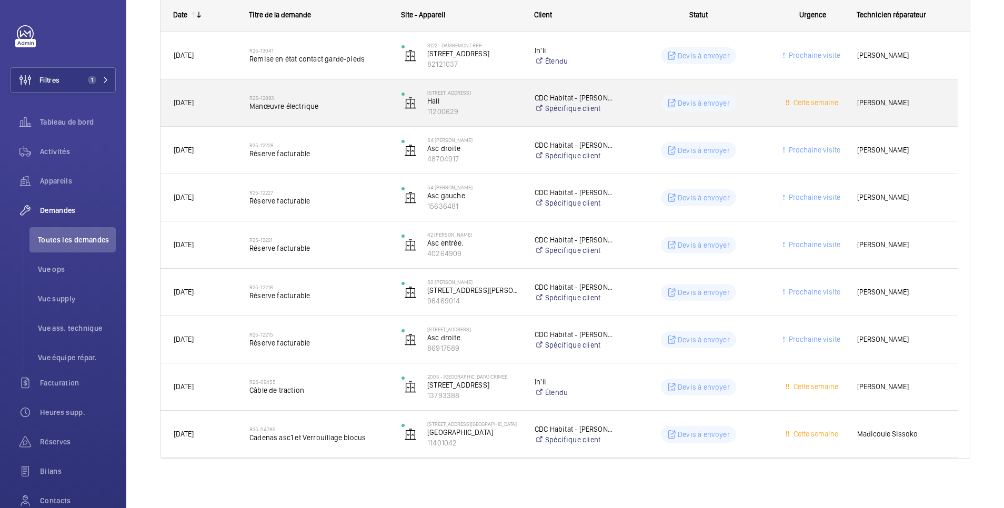
scroll to position [176, 0]
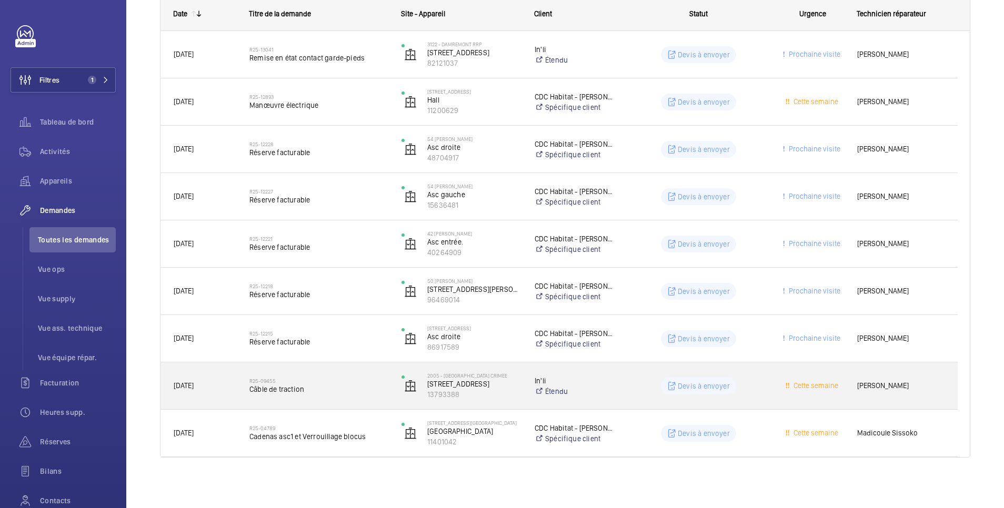
click at [650, 384] on wm-front-pills-cell "Devis à envoyer" at bounding box center [698, 386] width 138 height 17
